Goal: Task Accomplishment & Management: Manage account settings

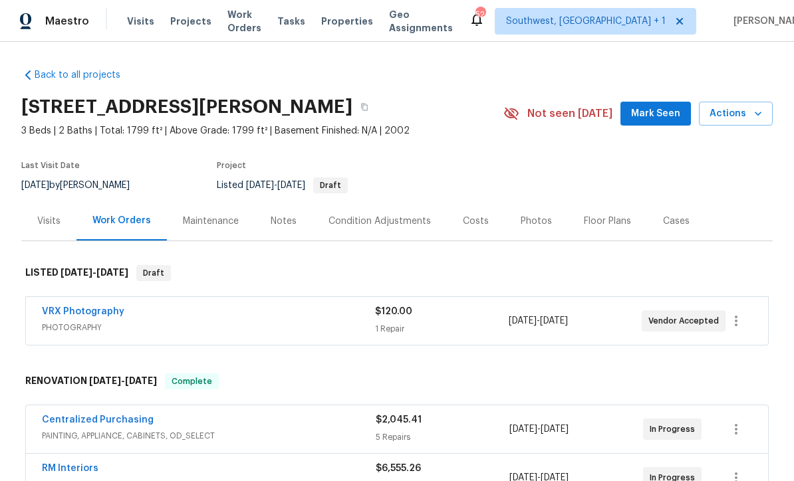
click at [134, 18] on span "Visits" at bounding box center [140, 21] width 27 height 13
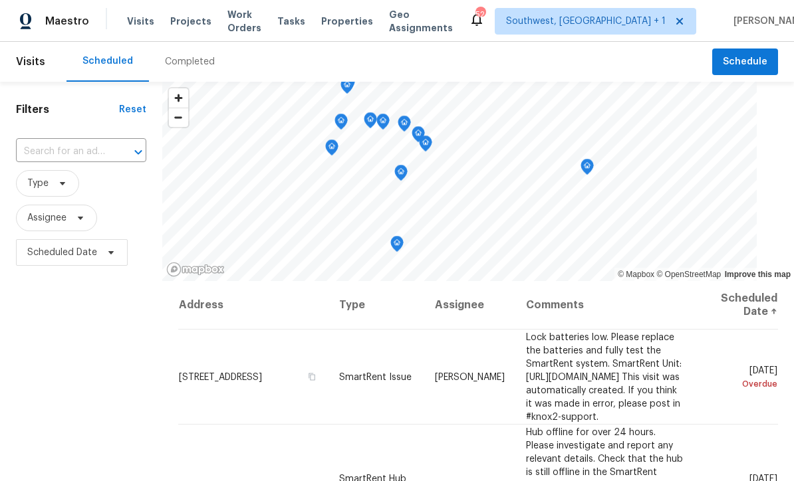
click at [98, 155] on input "text" at bounding box center [62, 152] width 93 height 21
type input "8381"
click at [103, 180] on li "[STREET_ADDRESS]" at bounding box center [82, 183] width 132 height 22
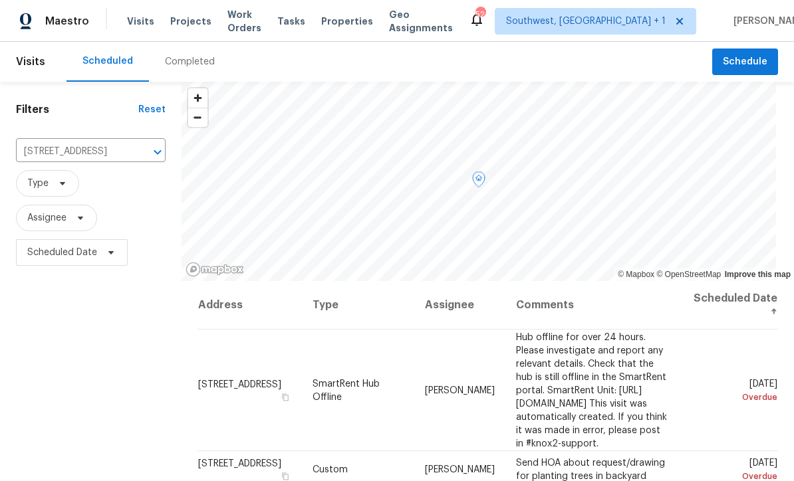
click at [0, 0] on icon at bounding box center [0, 0] width 0 height 0
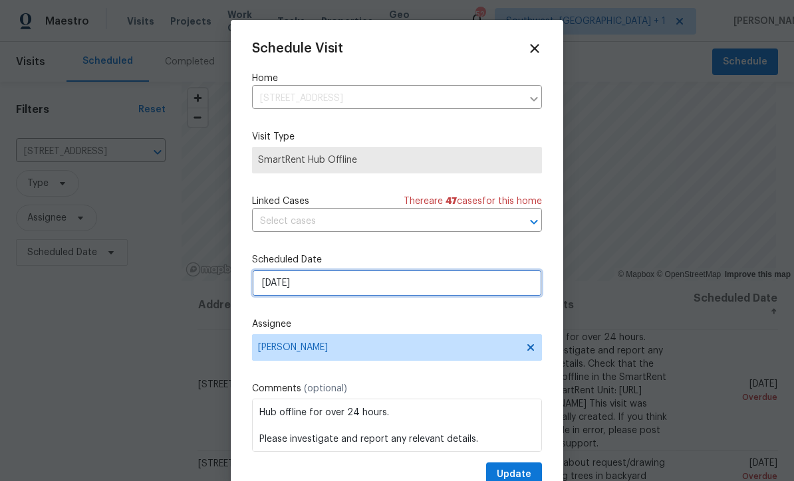
click at [368, 286] on input "[DATE]" at bounding box center [397, 283] width 290 height 27
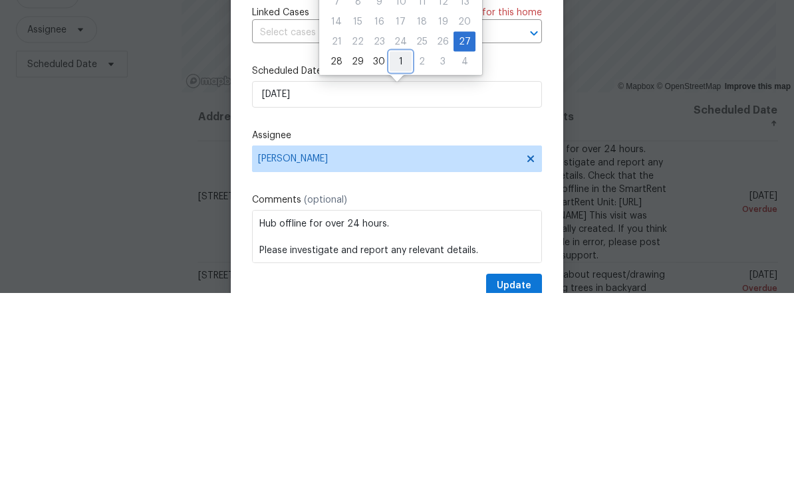
click at [396, 241] on div "1" at bounding box center [401, 250] width 22 height 19
type input "[DATE]"
select select "9"
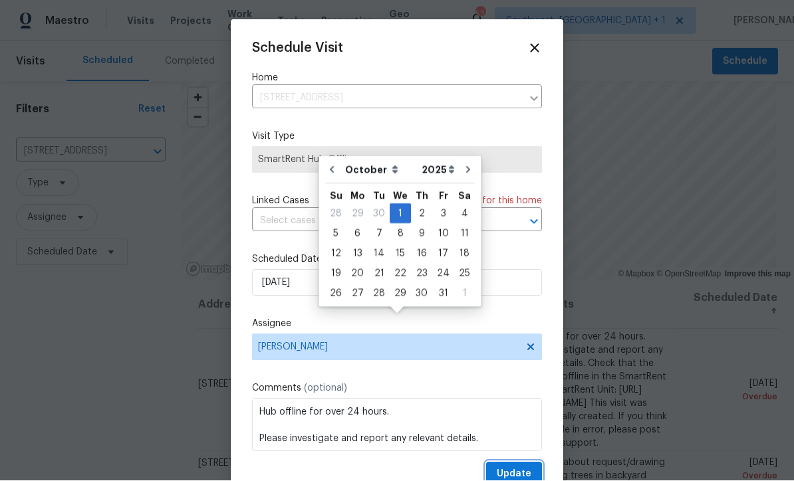
click at [517, 467] on button "Update" at bounding box center [514, 475] width 56 height 25
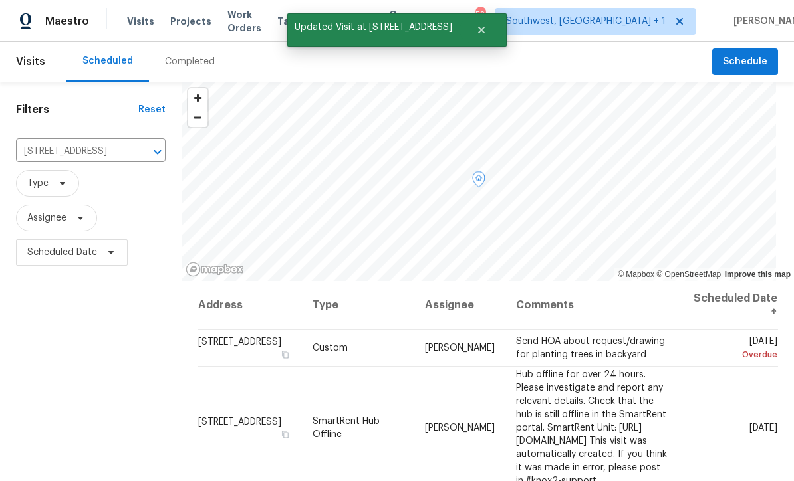
click at [0, 0] on icon at bounding box center [0, 0] width 0 height 0
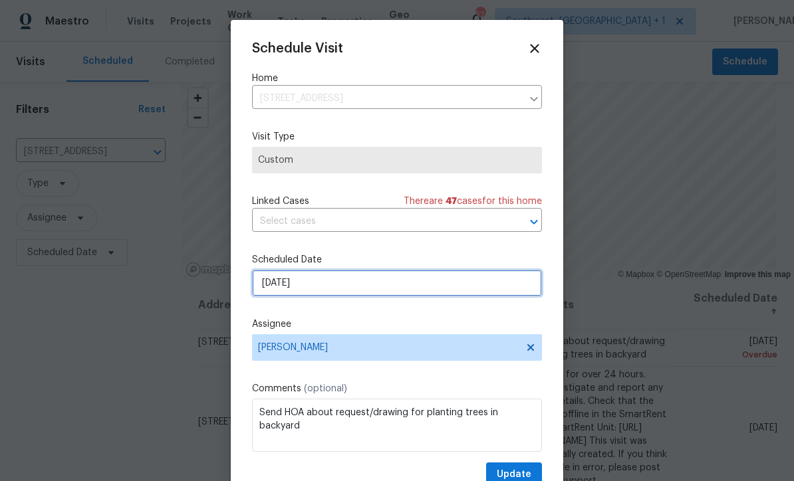
click at [368, 283] on input "[DATE]" at bounding box center [397, 283] width 290 height 27
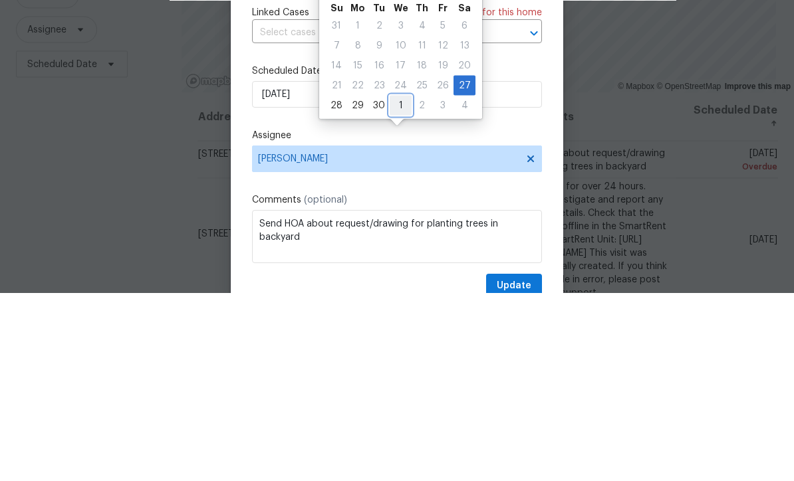
click at [398, 285] on div "1" at bounding box center [401, 294] width 22 height 19
type input "[DATE]"
select select "9"
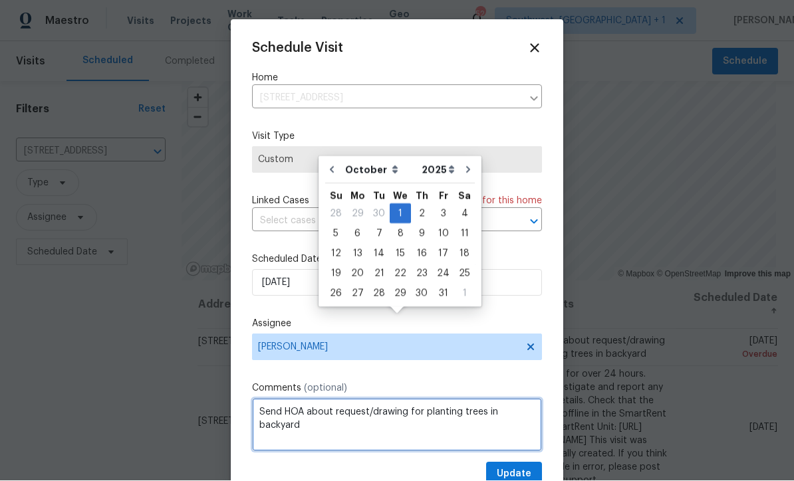
click at [505, 452] on textarea "Send HOA about request/drawing for planting trees in backyard" at bounding box center [397, 425] width 290 height 53
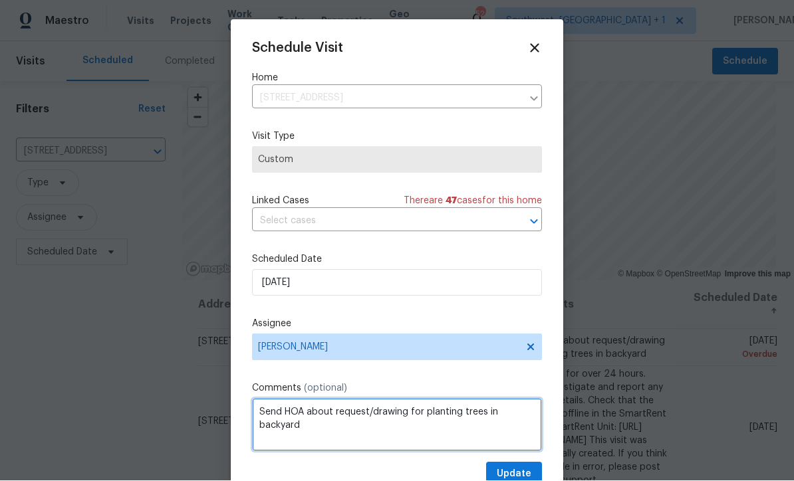
scroll to position [45, 0]
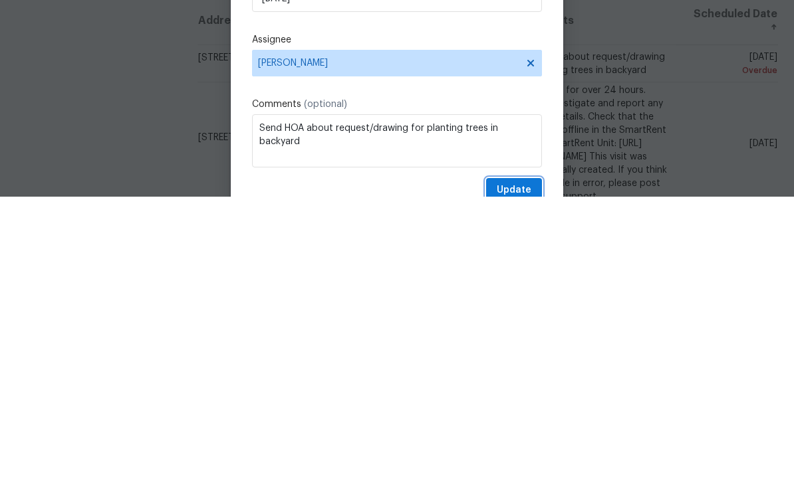
click at [507, 467] on span "Update" at bounding box center [514, 475] width 35 height 17
